Goal: Navigation & Orientation: Find specific page/section

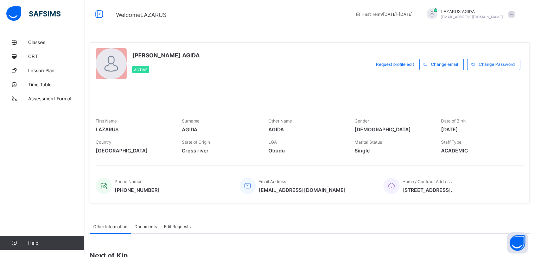
click at [324, 47] on div "[PERSON_NAME] AGIDA Active Request profile edit Change email Change Password Fi…" at bounding box center [310, 122] width 440 height 161
click at [35, 43] on span "Classes" at bounding box center [56, 42] width 56 height 6
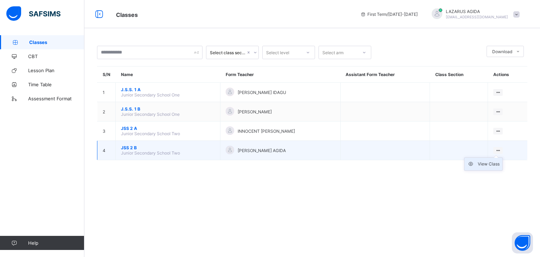
click at [492, 161] on div "View Class" at bounding box center [489, 163] width 22 height 7
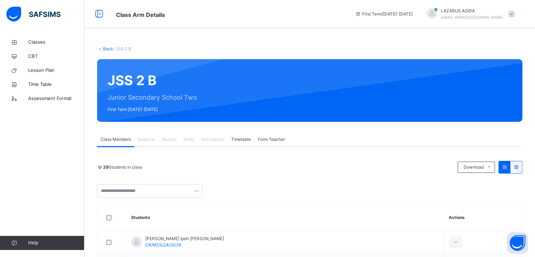
click at [269, 139] on span "Form Teacher" at bounding box center [271, 139] width 27 height 6
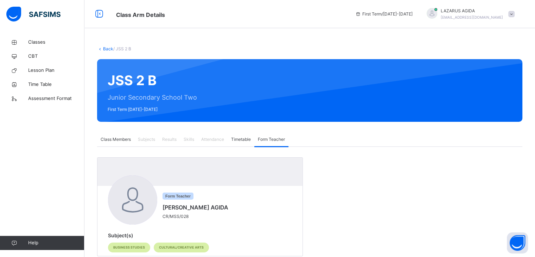
scroll to position [17, 0]
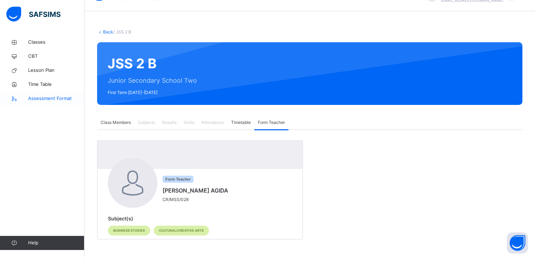
click at [49, 100] on span "Assessment Format" at bounding box center [56, 98] width 56 height 7
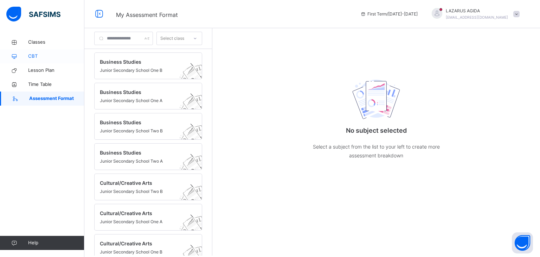
click at [31, 56] on span "CBT" at bounding box center [56, 56] width 56 height 7
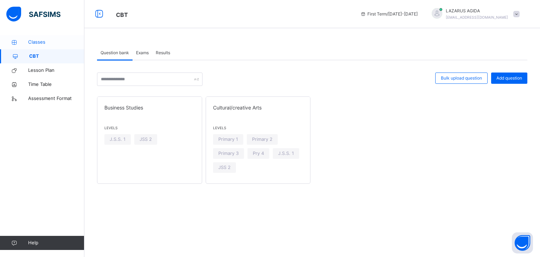
click at [38, 42] on span "Classes" at bounding box center [56, 42] width 56 height 7
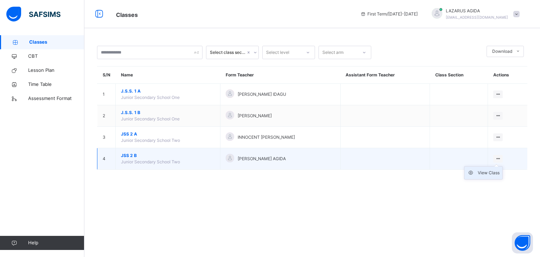
click at [491, 170] on div "View Class" at bounding box center [489, 172] width 22 height 7
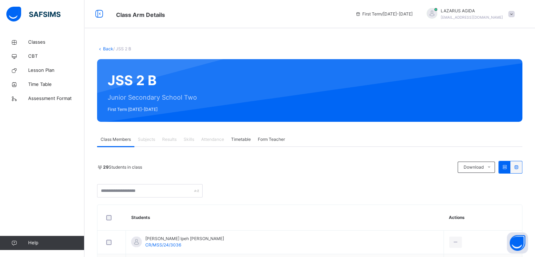
click at [217, 140] on span "Attendance" at bounding box center [212, 139] width 23 height 6
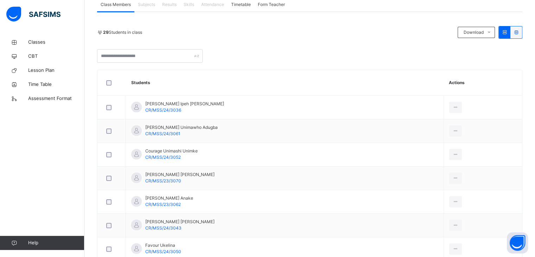
scroll to position [138, 0]
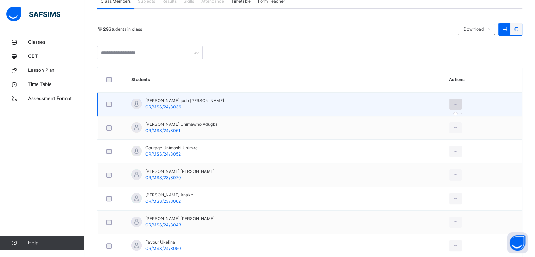
click at [453, 105] on icon at bounding box center [456, 104] width 6 height 6
